Goal: Task Accomplishment & Management: Complete application form

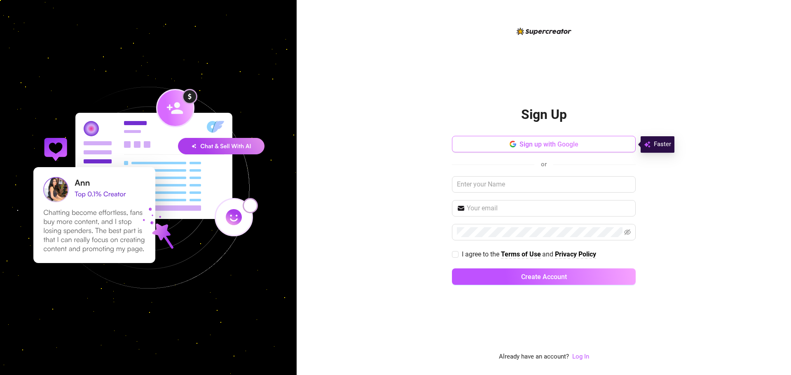
click at [534, 147] on span "Sign up with Google" at bounding box center [548, 144] width 59 height 8
